Goal: Contribute content: Add original content to the website for others to see

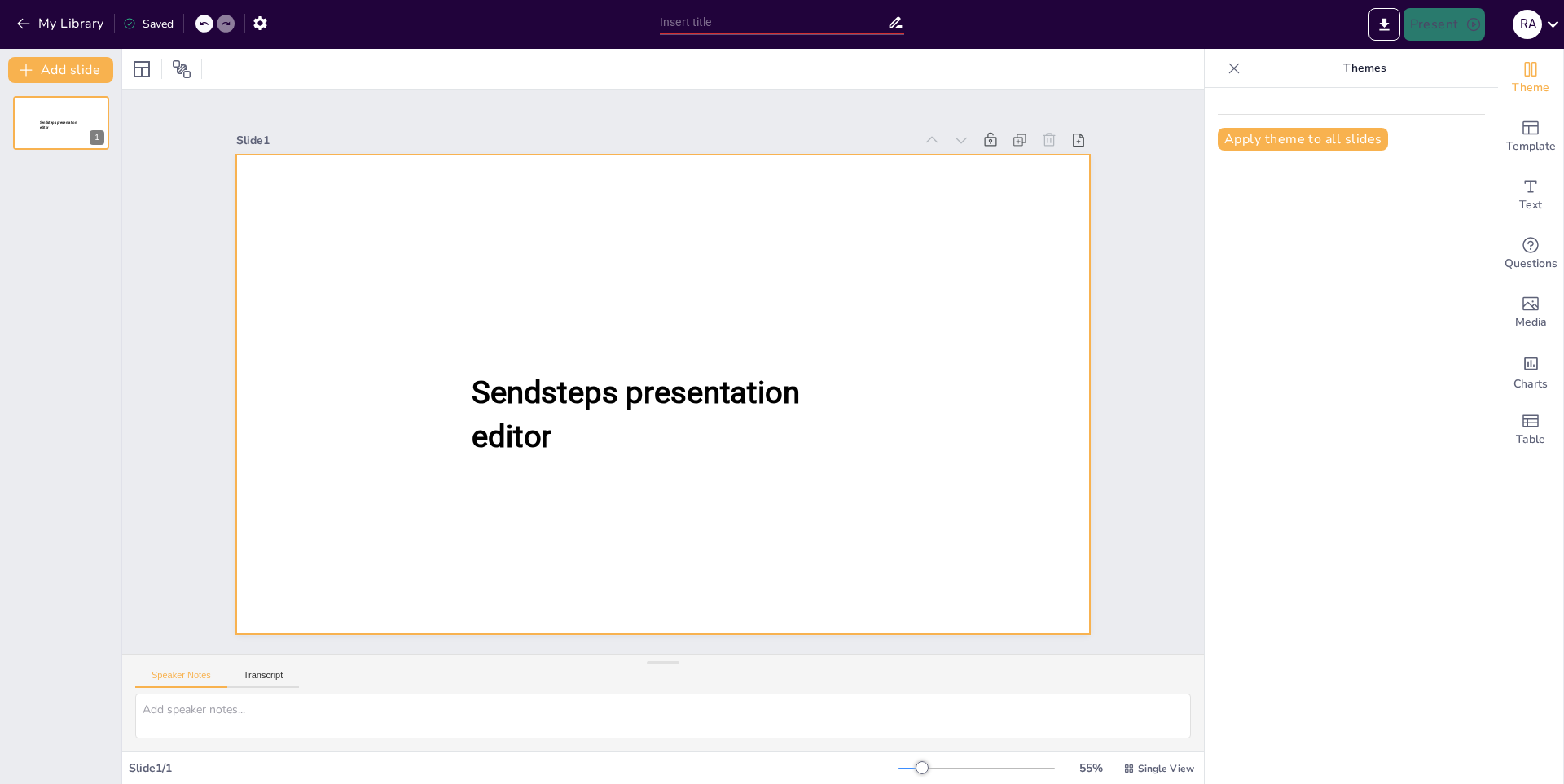
type input "New Sendsteps"
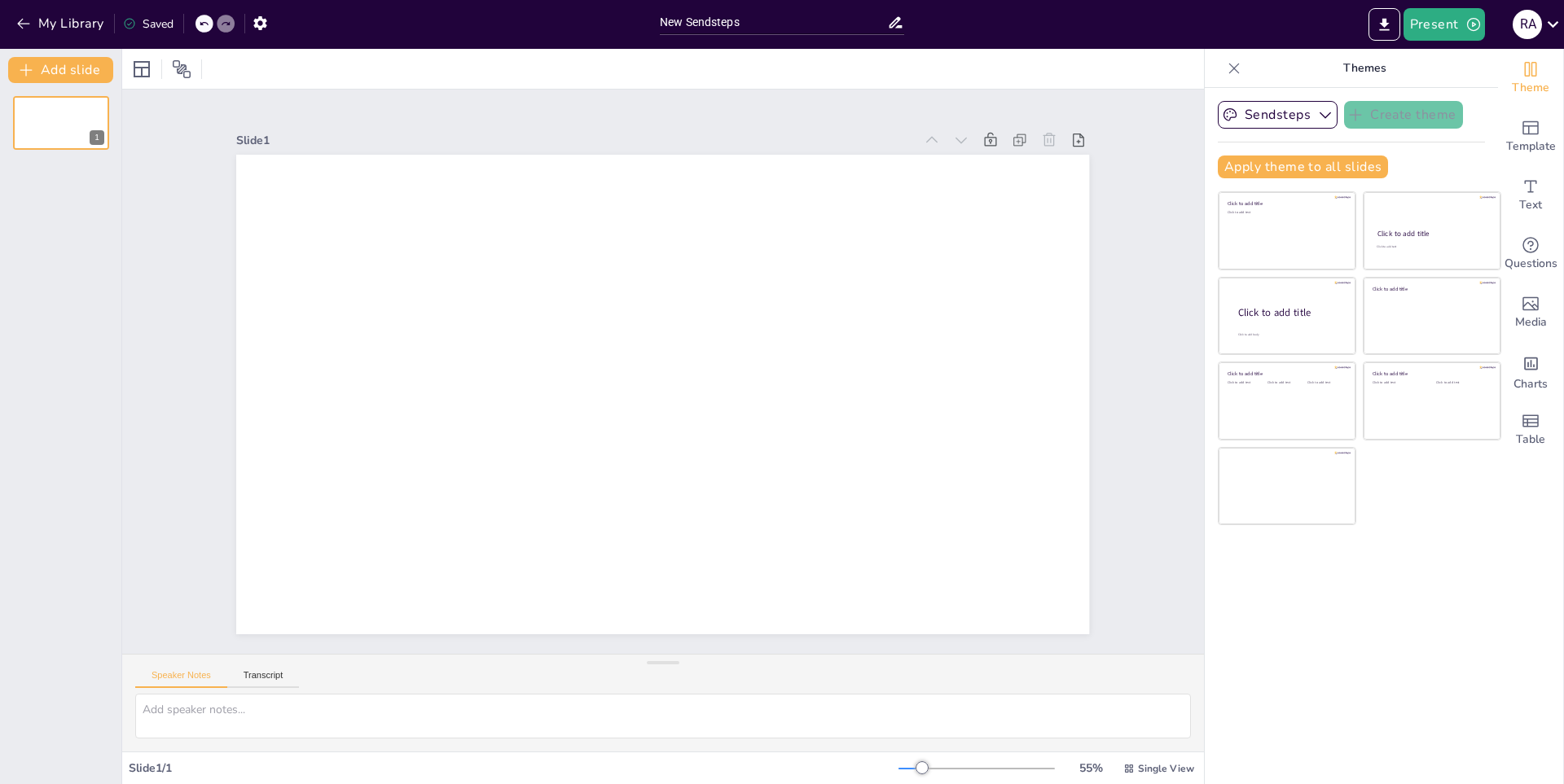
click at [580, 697] on div "Speaker Notes Transcript" at bounding box center [663, 703] width 1082 height 98
click at [583, 702] on textarea at bounding box center [663, 716] width 1055 height 45
click at [896, 17] on icon at bounding box center [895, 22] width 17 height 17
click at [894, 31] on icon at bounding box center [895, 22] width 17 height 17
click at [840, 17] on input "New Sendsteps" at bounding box center [773, 22] width 227 height 23
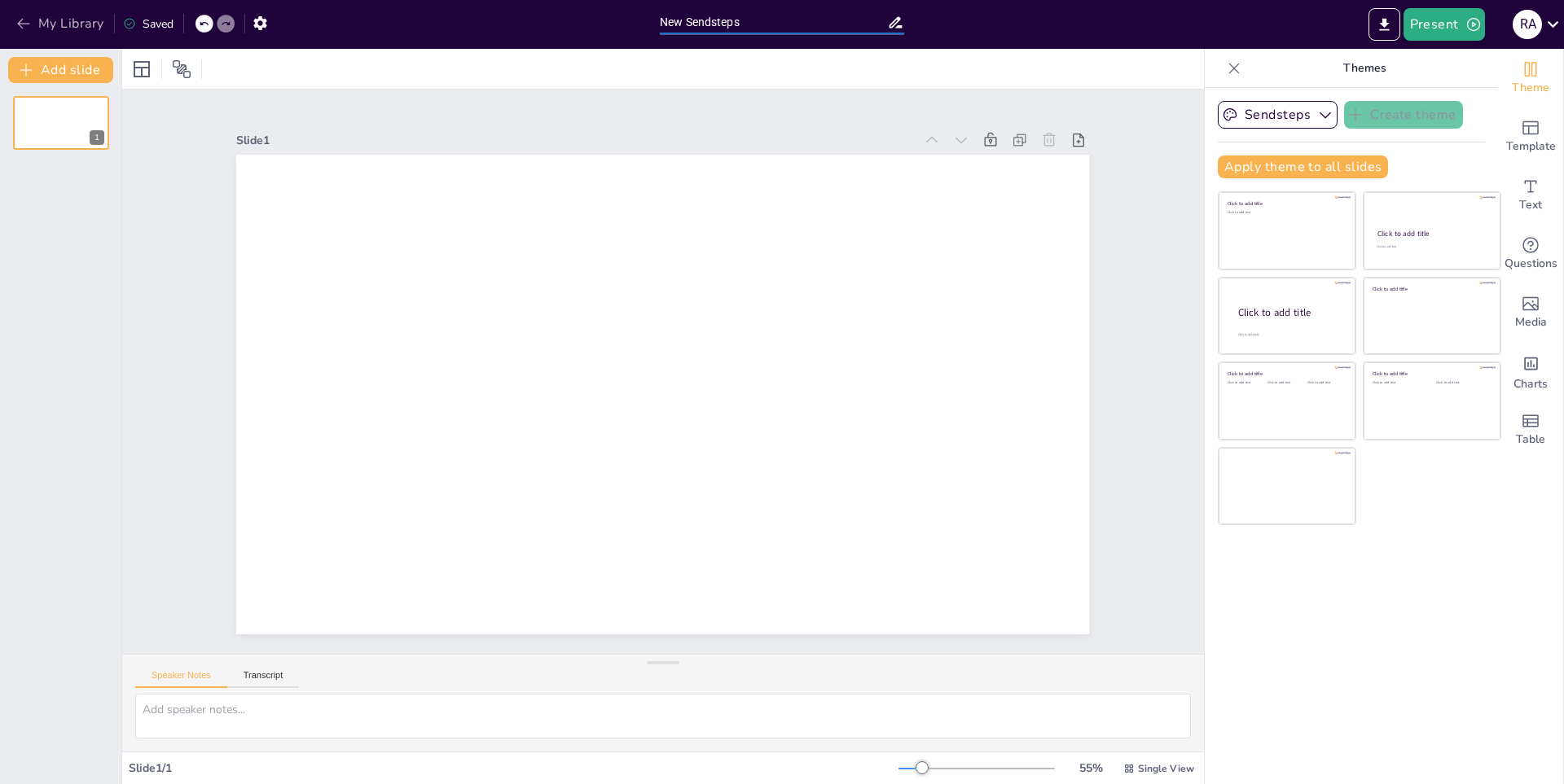
click at [70, 16] on button "My Library" at bounding box center [61, 23] width 99 height 26
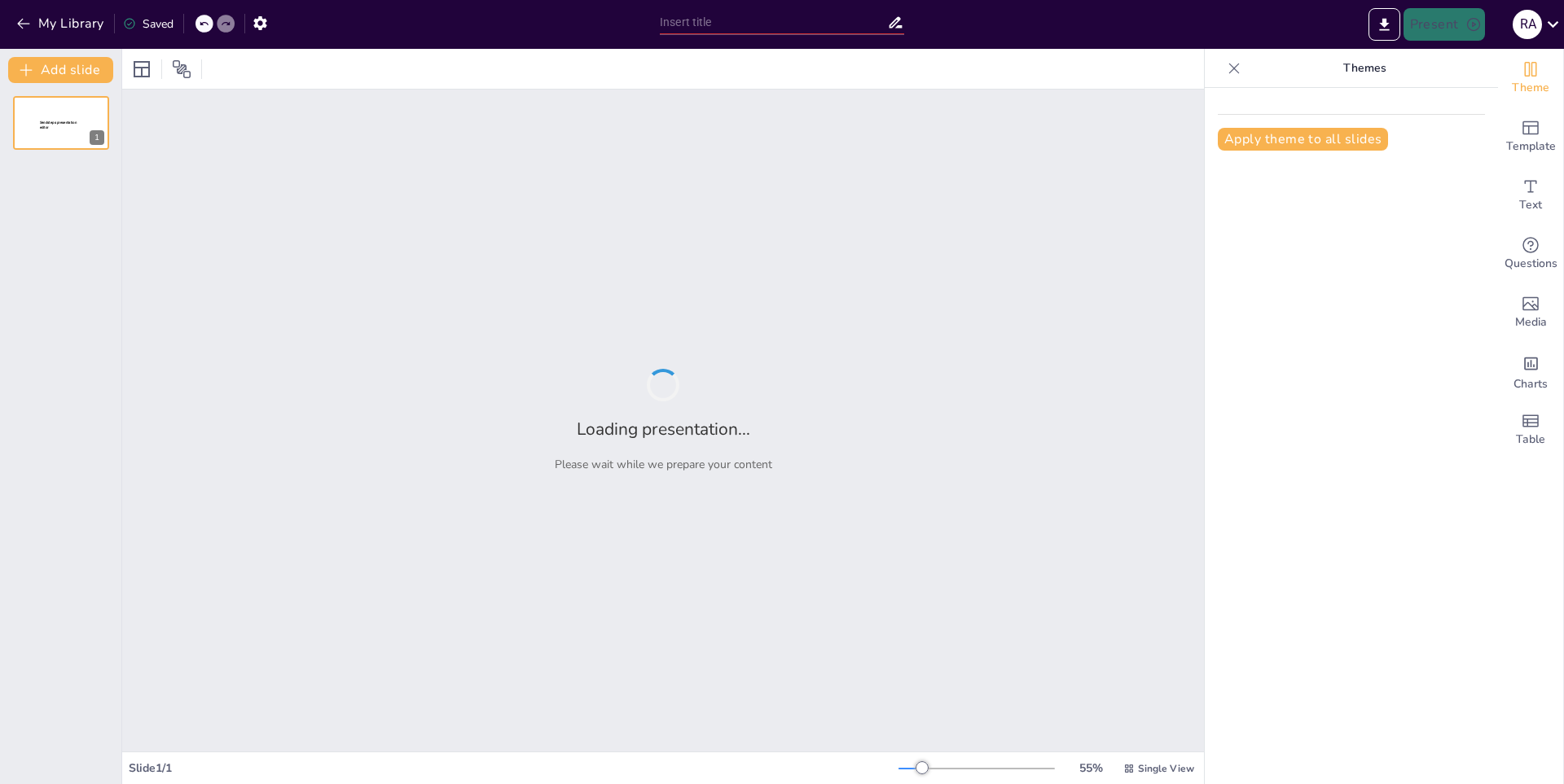
type input "New Sendsteps"
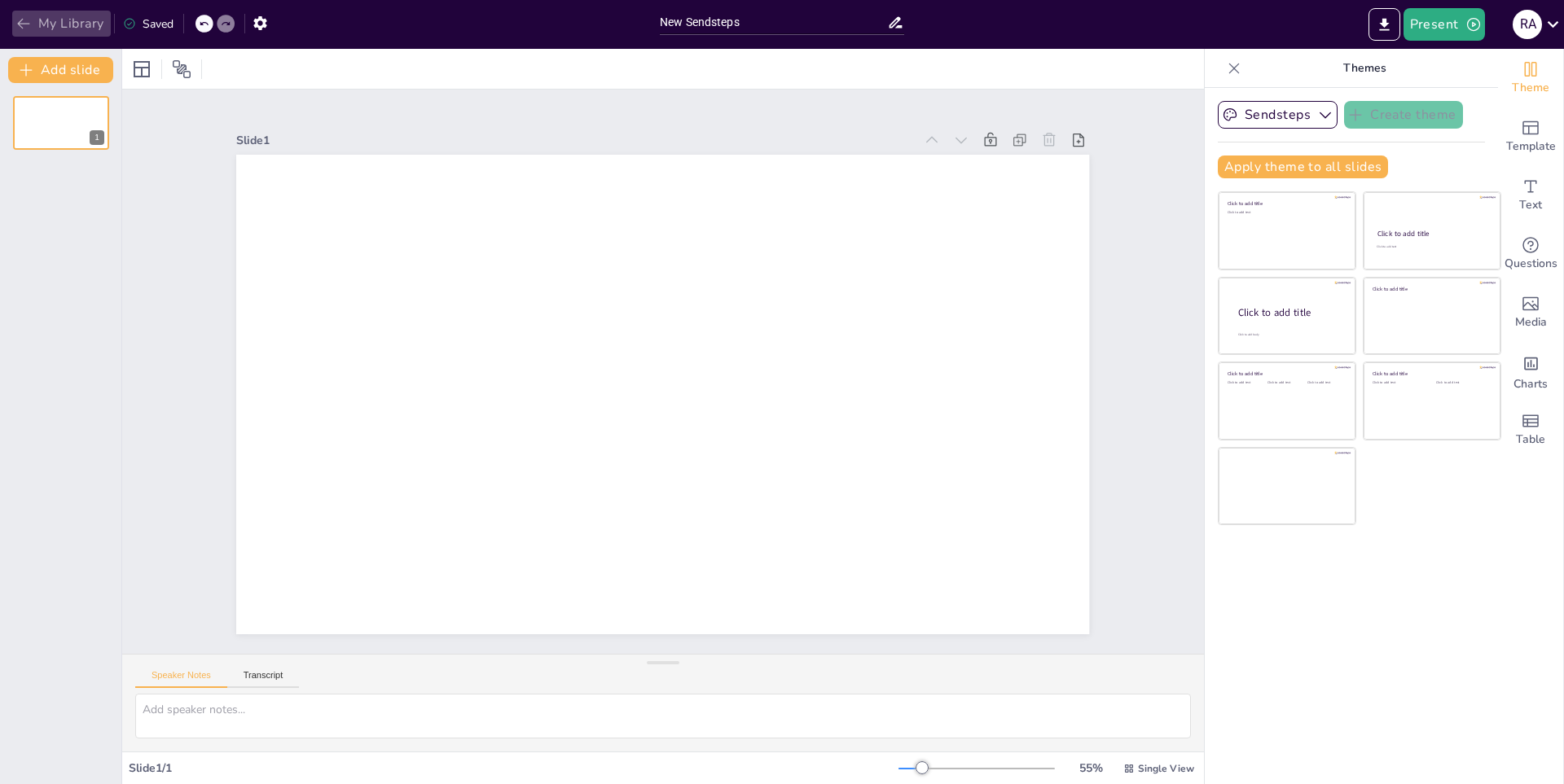
click at [86, 24] on button "My Library" at bounding box center [61, 23] width 99 height 26
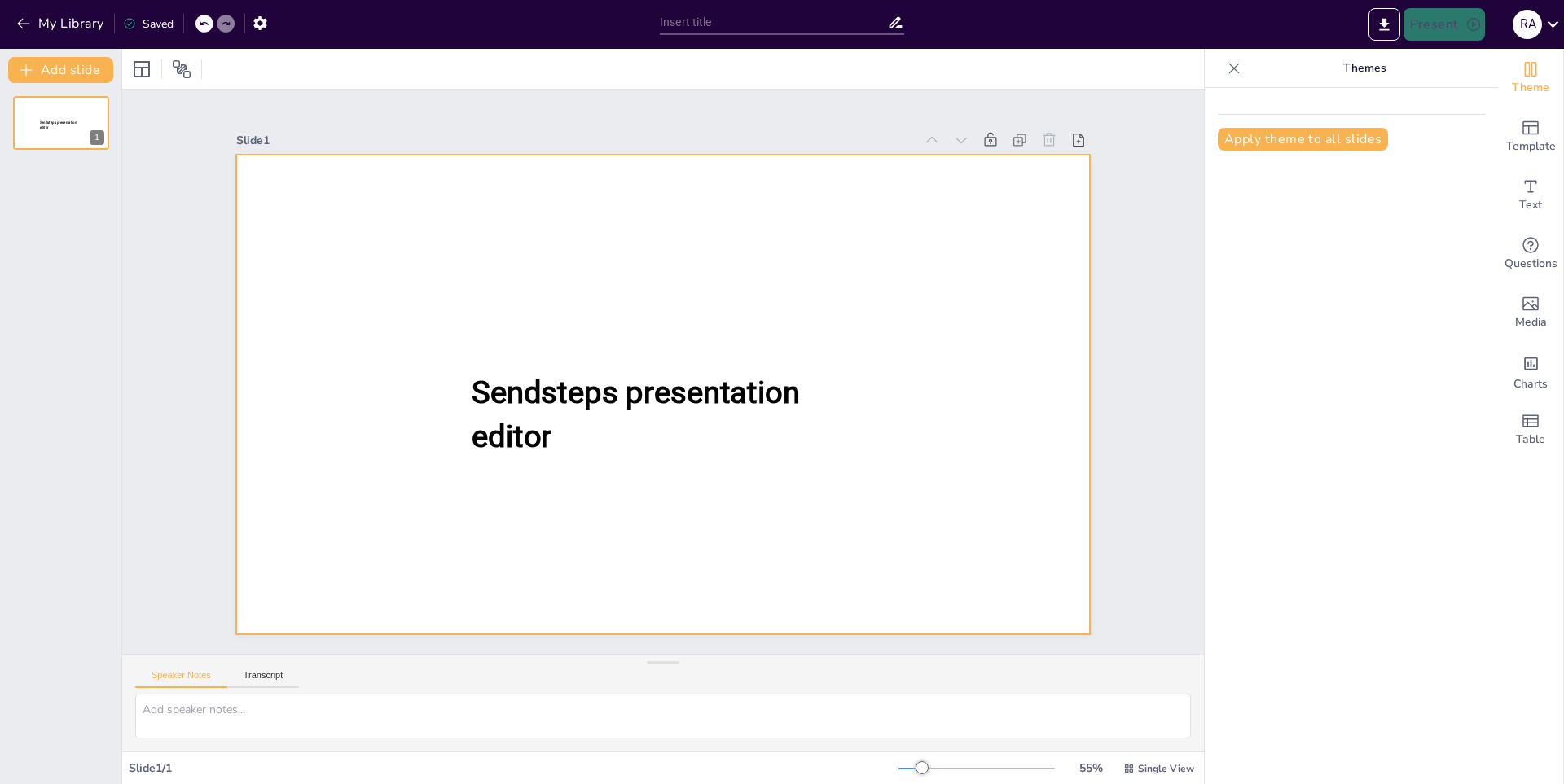
type input "New Sendsteps"
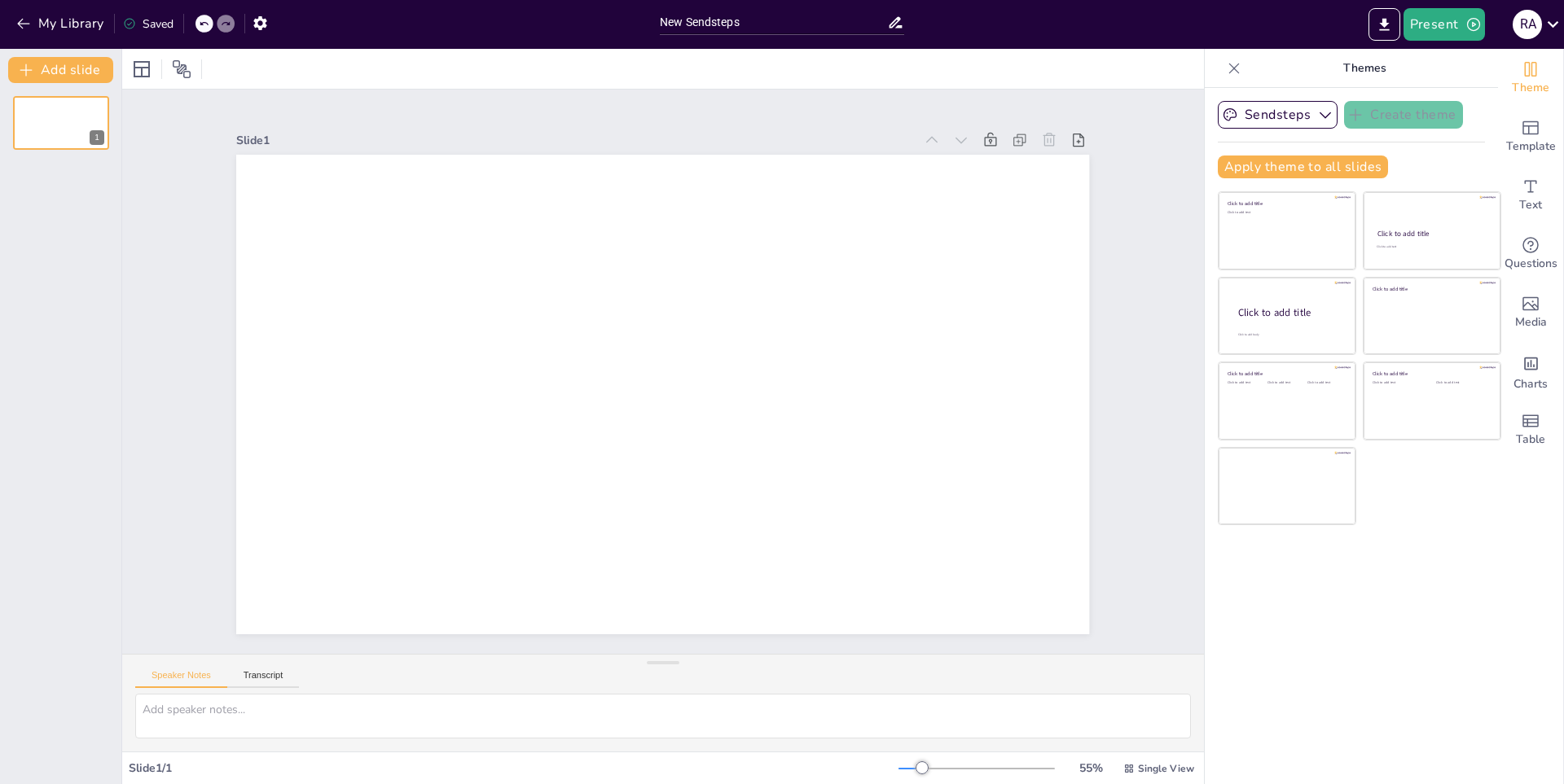
click at [895, 19] on icon at bounding box center [895, 22] width 17 height 17
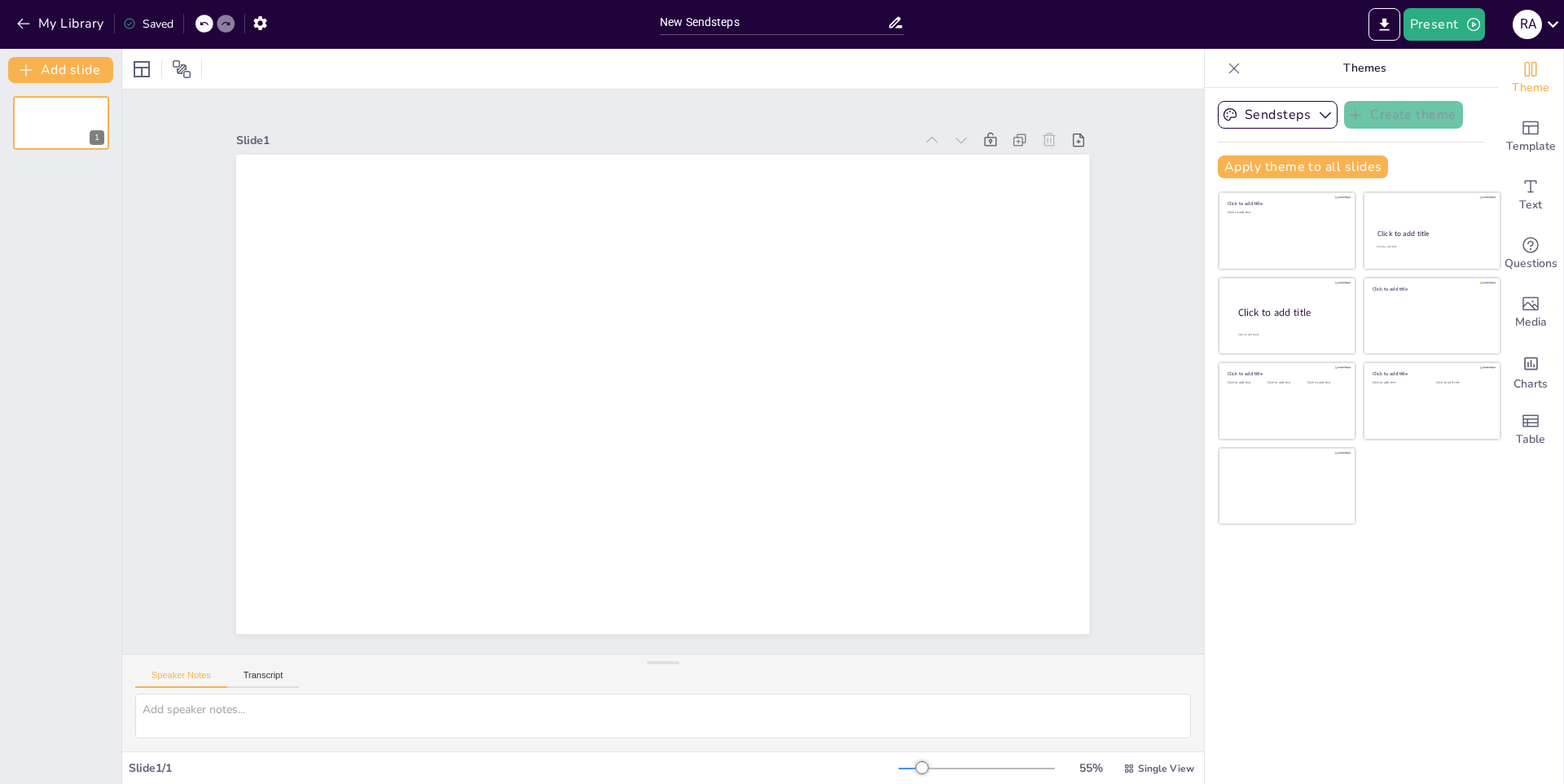
click at [895, 19] on icon at bounding box center [895, 22] width 17 height 17
click at [895, 18] on icon at bounding box center [895, 22] width 17 height 17
click at [894, 17] on icon at bounding box center [895, 22] width 17 height 17
click at [893, 17] on icon at bounding box center [895, 22] width 17 height 17
click at [896, 28] on icon at bounding box center [895, 22] width 17 height 17
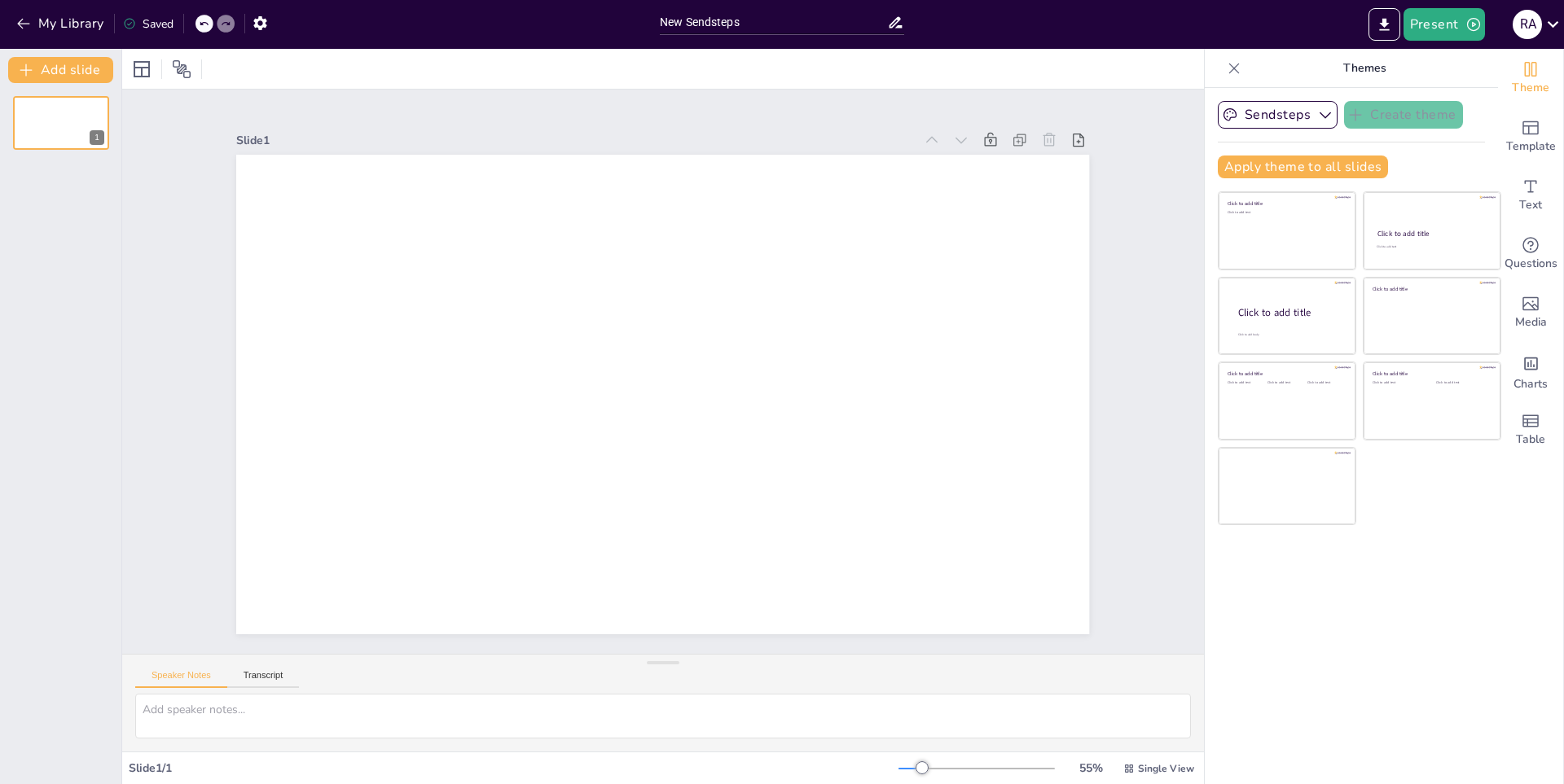
click at [896, 28] on icon at bounding box center [895, 22] width 17 height 17
click at [134, 11] on div "Saved" at bounding box center [144, 22] width 59 height 29
click at [134, 17] on div "Saved" at bounding box center [148, 24] width 51 height 16
click at [139, 22] on div "Saved" at bounding box center [148, 24] width 51 height 16
click at [62, 21] on button "My Library" at bounding box center [61, 23] width 99 height 26
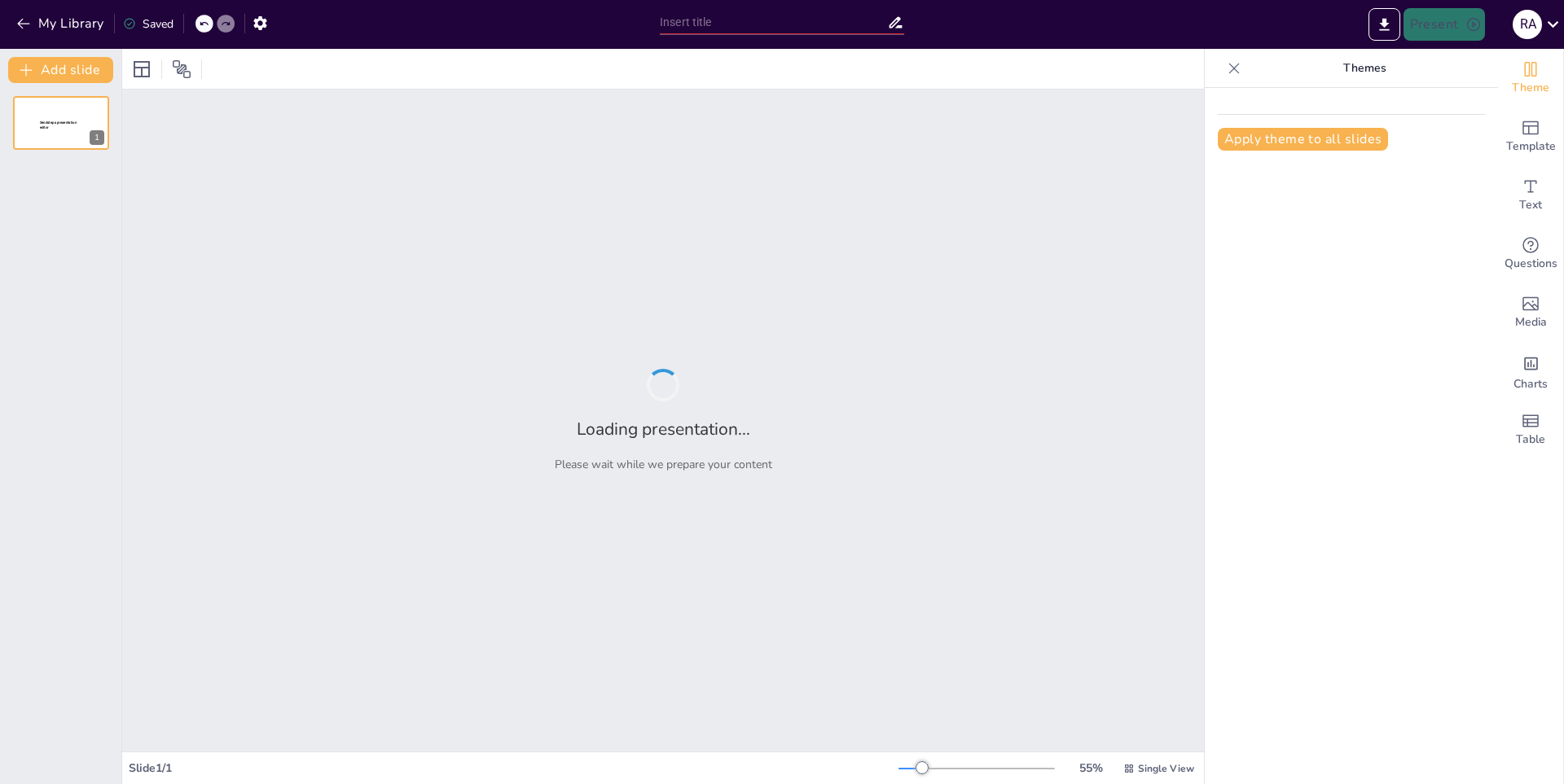
type input "New Sendsteps"
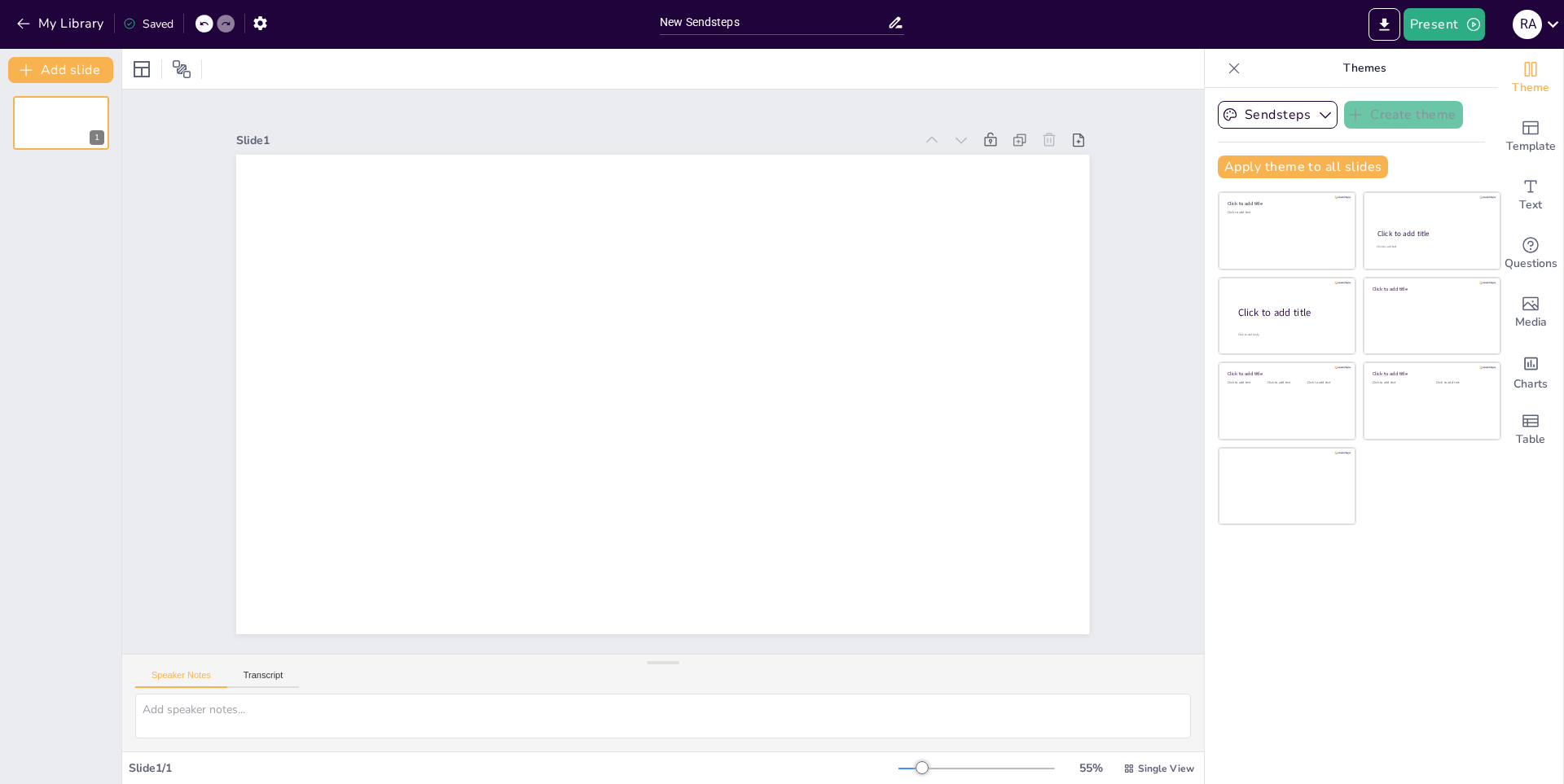
click at [278, 669] on div "Speaker Notes Transcript" at bounding box center [217, 678] width 163 height 22
click at [277, 681] on button "Transcript" at bounding box center [263, 679] width 72 height 18
click at [1121, 672] on button "Google US English (en-US)" at bounding box center [1070, 677] width 163 height 26
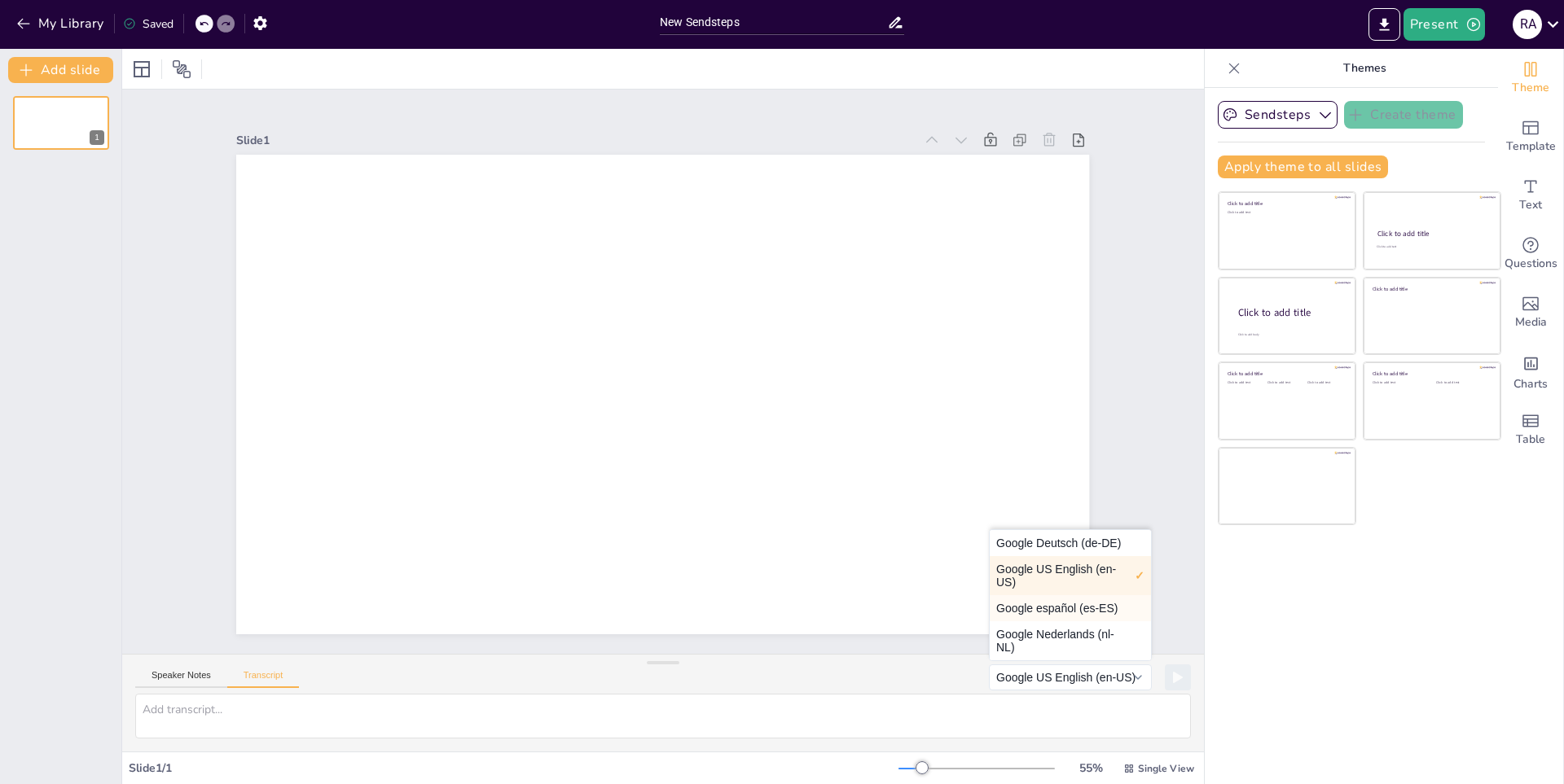
click at [1065, 620] on button "Google español (es-ES)" at bounding box center [1070, 608] width 161 height 26
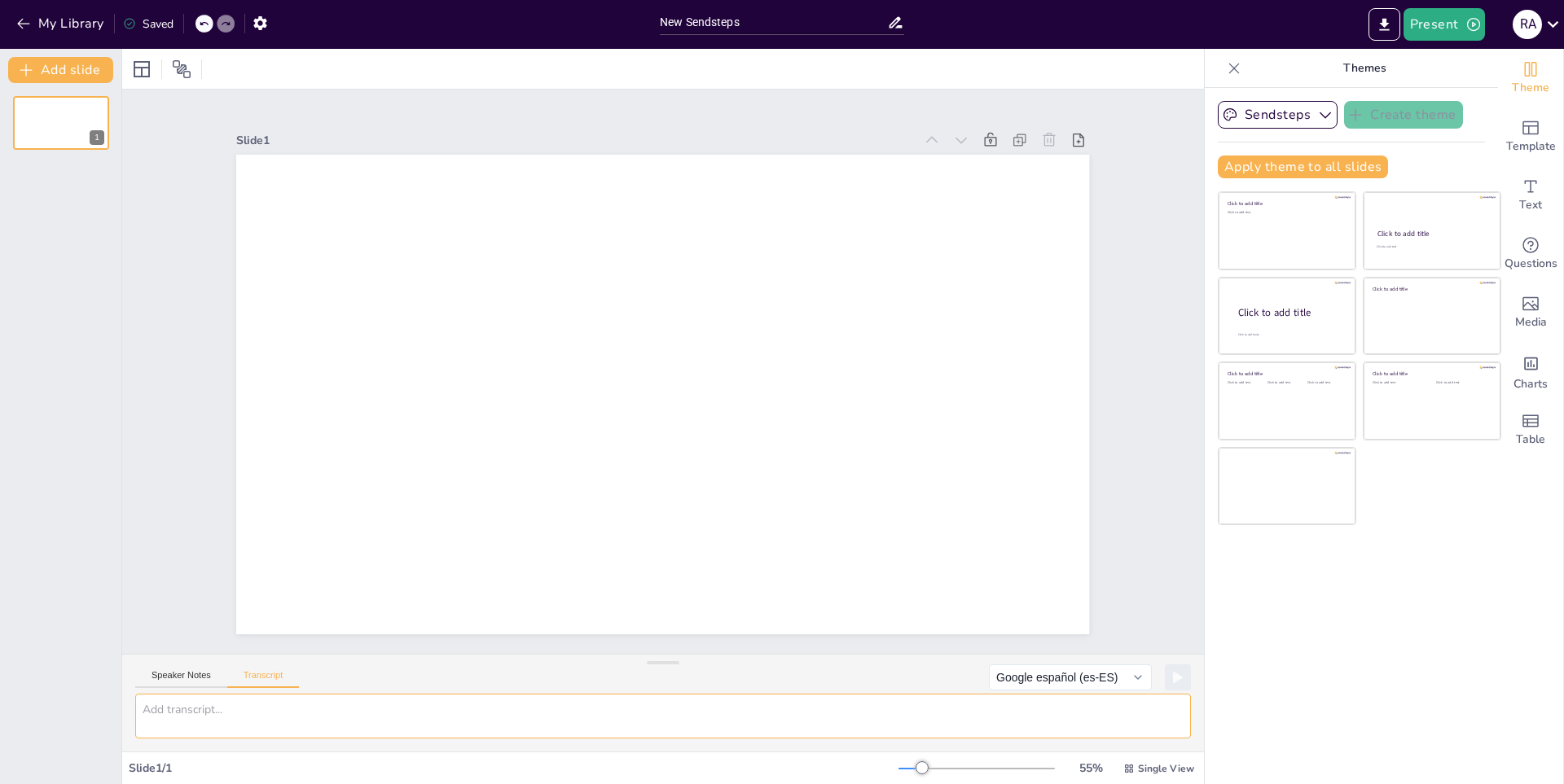
click at [1035, 720] on textarea at bounding box center [663, 716] width 1055 height 45
type textarea "h"
type textarea "asme una presentacion de cuadernos q tenga 5 modulos"
click at [1180, 679] on div "Speaker Notes Transcript Google español (es-ES) Google [PERSON_NAME] (de-DE) Go…" at bounding box center [663, 674] width 1082 height 39
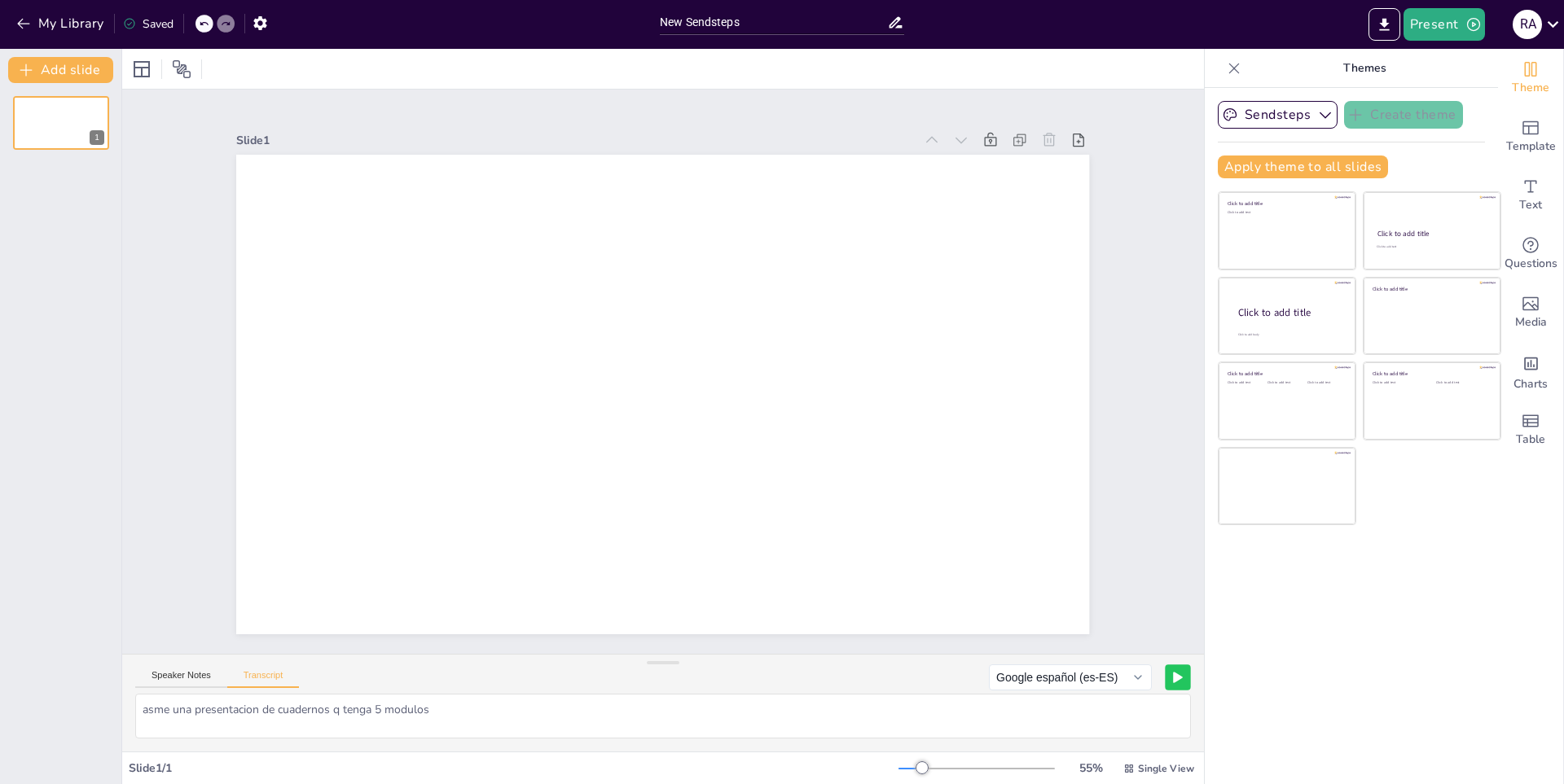
click at [1174, 681] on icon at bounding box center [1178, 678] width 8 height 10
click at [1133, 676] on button at bounding box center [1145, 677] width 25 height 25
drag, startPoint x: 1016, startPoint y: 635, endPoint x: 1040, endPoint y: 553, distance: 85.4
click at [1028, 614] on div "Slide 1" at bounding box center [663, 372] width 1135 height 674
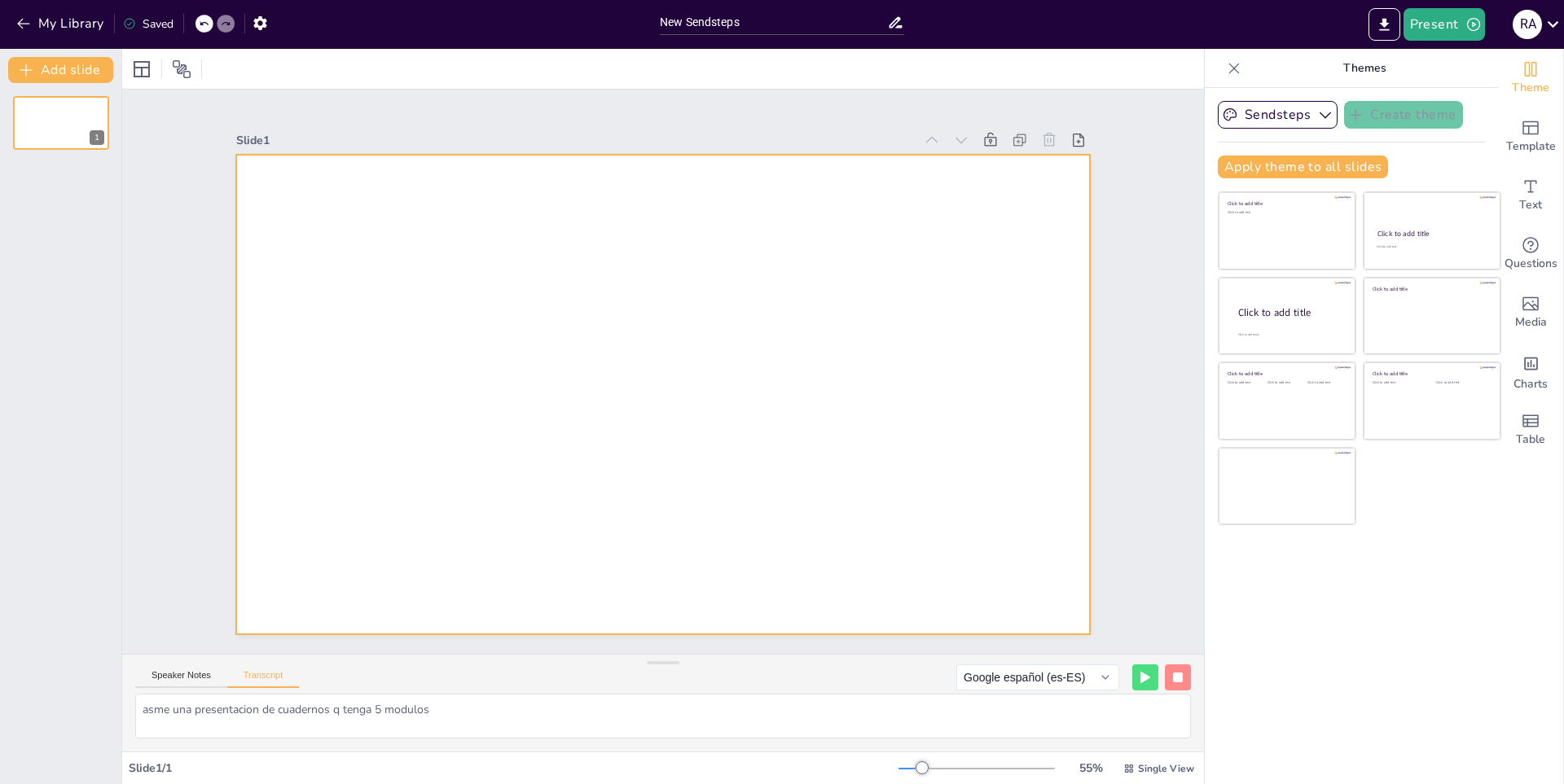
click at [1038, 444] on div at bounding box center [659, 393] width 934 height 646
click at [1038, 444] on div at bounding box center [663, 395] width 853 height 480
click at [1038, 444] on div at bounding box center [660, 394] width 899 height 566
click at [1030, 436] on div at bounding box center [660, 394] width 899 height 566
click at [1003, 423] on div at bounding box center [663, 395] width 853 height 480
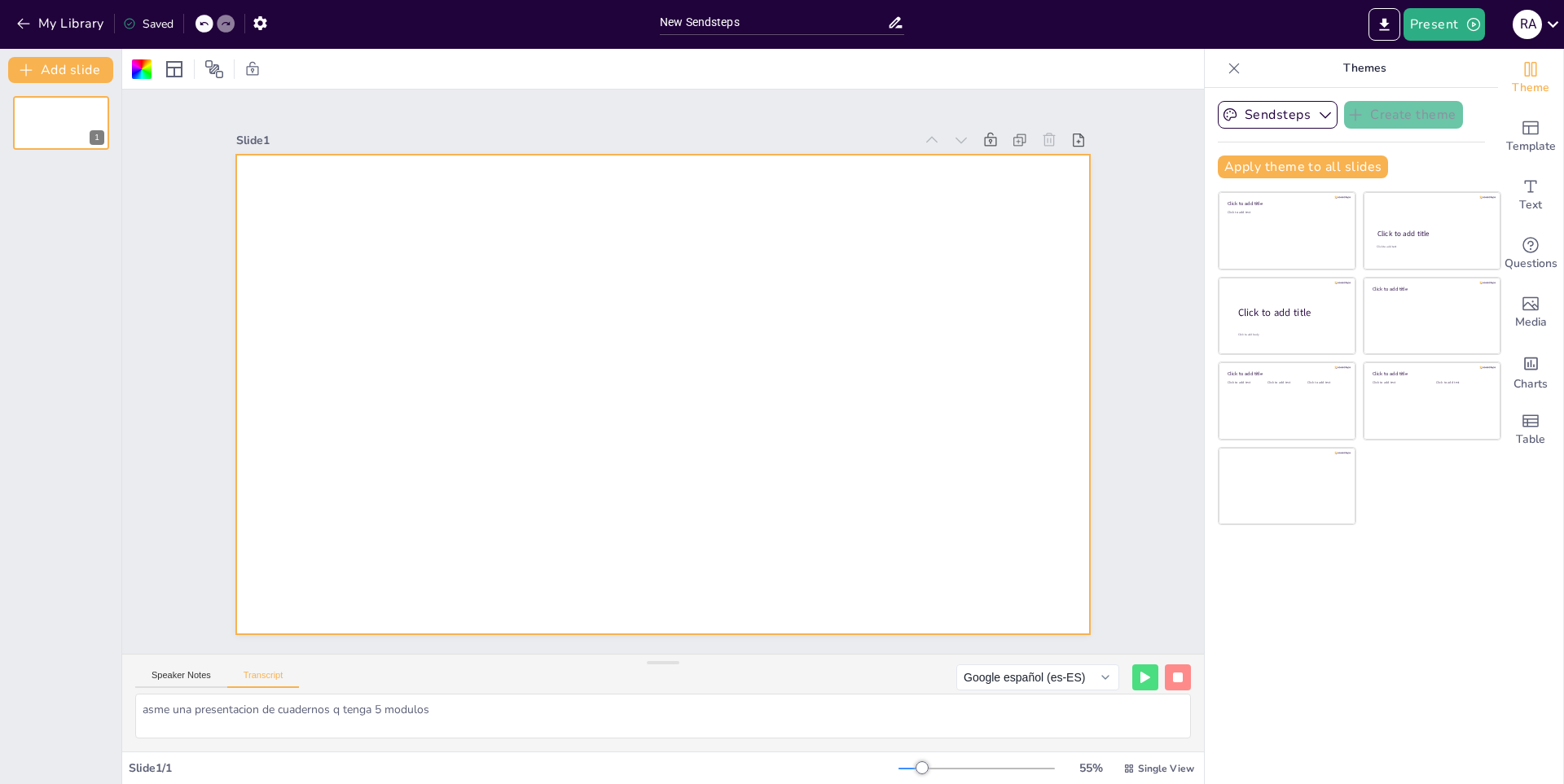
drag, startPoint x: 1003, startPoint y: 423, endPoint x: 1028, endPoint y: 411, distance: 27.7
click at [1029, 411] on div at bounding box center [660, 394] width 899 height 566
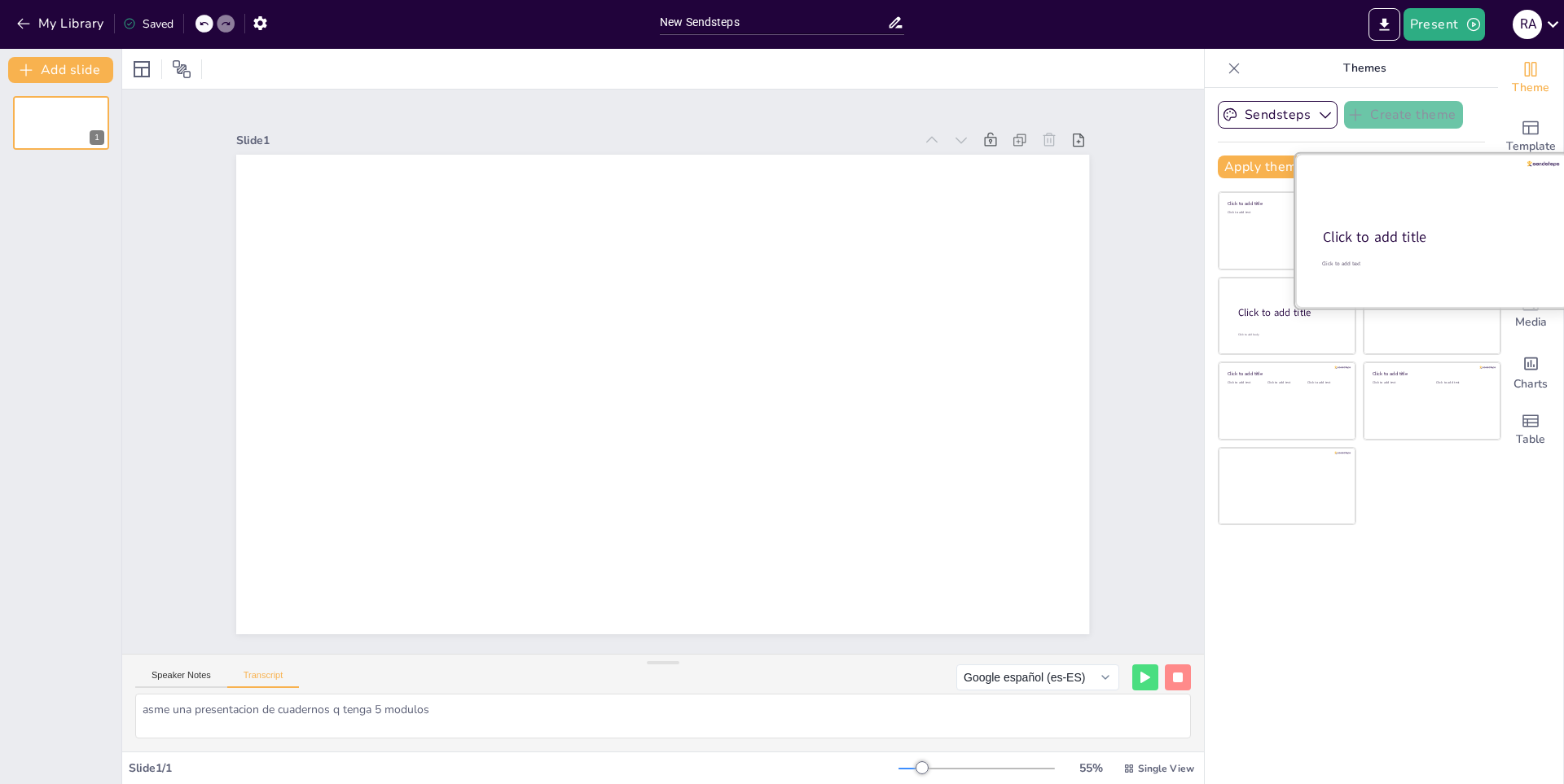
click at [1306, 222] on div at bounding box center [1432, 231] width 274 height 154
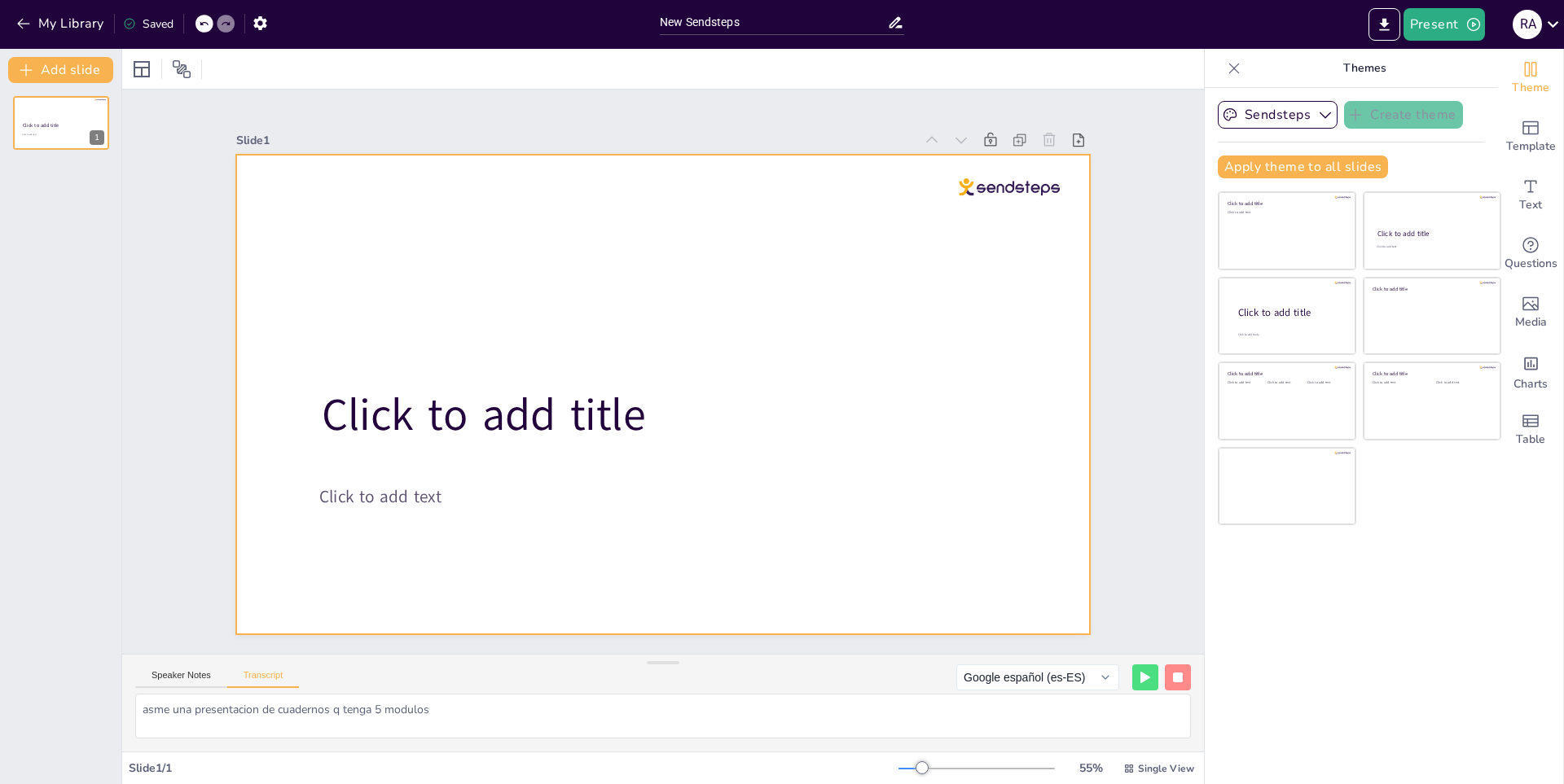
click at [767, 250] on div at bounding box center [663, 395] width 853 height 480
click at [756, 278] on div at bounding box center [663, 395] width 853 height 480
click at [756, 278] on div at bounding box center [660, 394] width 899 height 566
